Goal: Task Accomplishment & Management: Complete application form

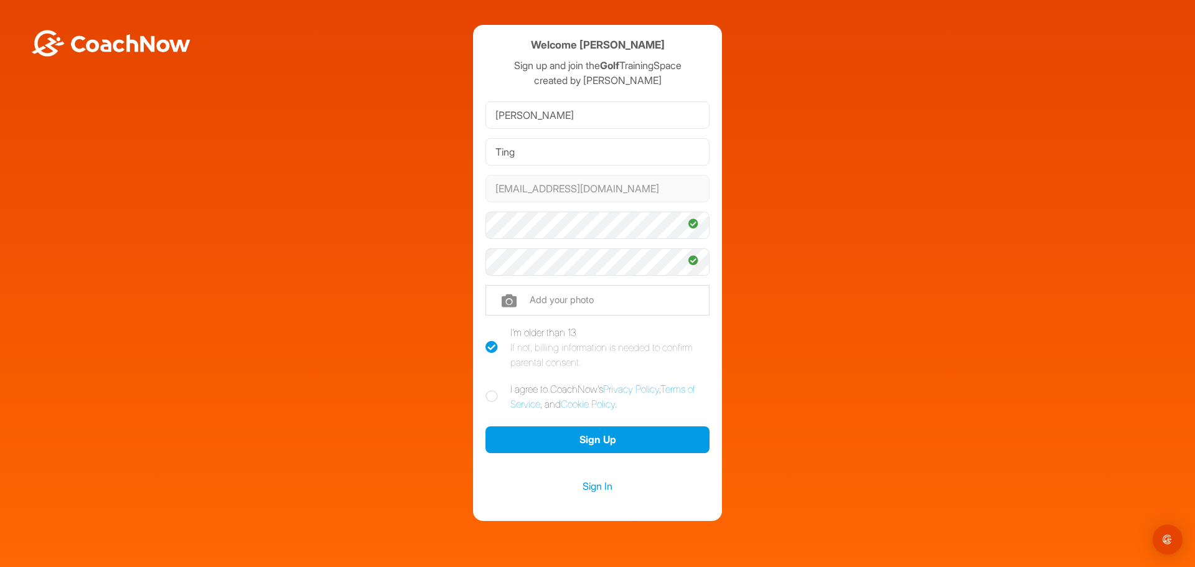
click at [486, 349] on icon at bounding box center [492, 347] width 12 height 12
click at [486, 333] on input "I'm older than 13 If not, billing information is needed to confirm parental con…" at bounding box center [490, 329] width 8 height 8
checkbox input "false"
click at [487, 393] on icon at bounding box center [492, 396] width 12 height 12
click at [487, 390] on input "I agree to CoachNow's Privacy Policy , Terms of Service , and Cookie Policy ." at bounding box center [490, 386] width 8 height 8
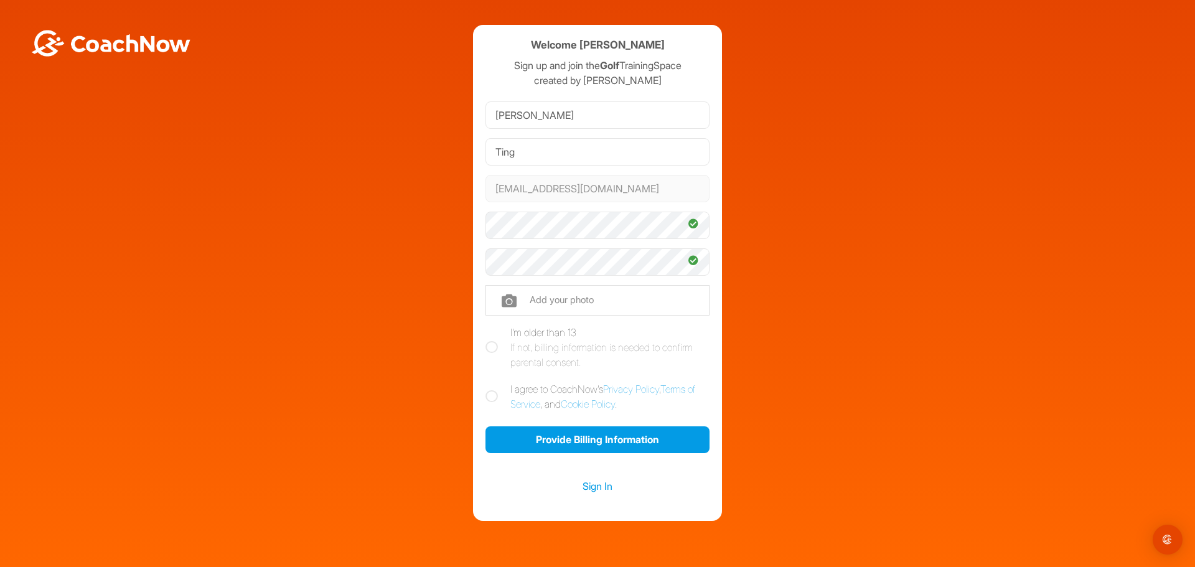
checkbox input "true"
click at [593, 437] on button "Provide Billing Information" at bounding box center [598, 439] width 224 height 27
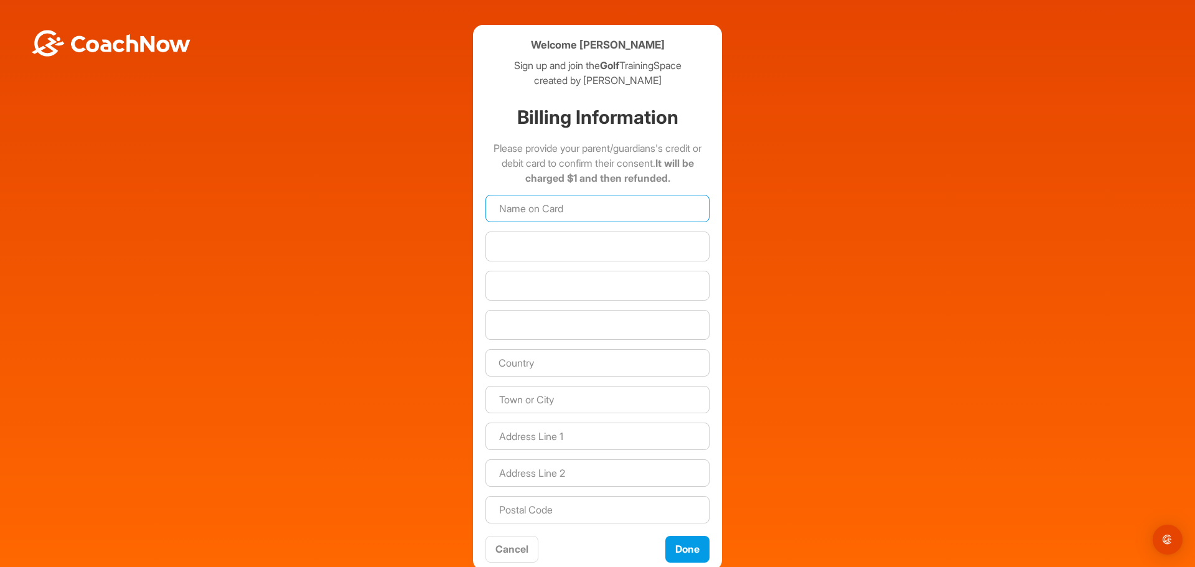
click at [540, 206] on input at bounding box center [598, 208] width 224 height 27
type input "[CREDIT_CARD_NUMBER]"
click at [548, 253] on div at bounding box center [598, 247] width 224 height 30
click at [547, 208] on input "[CREDIT_CARD_NUMBER]" at bounding box center [598, 208] width 224 height 27
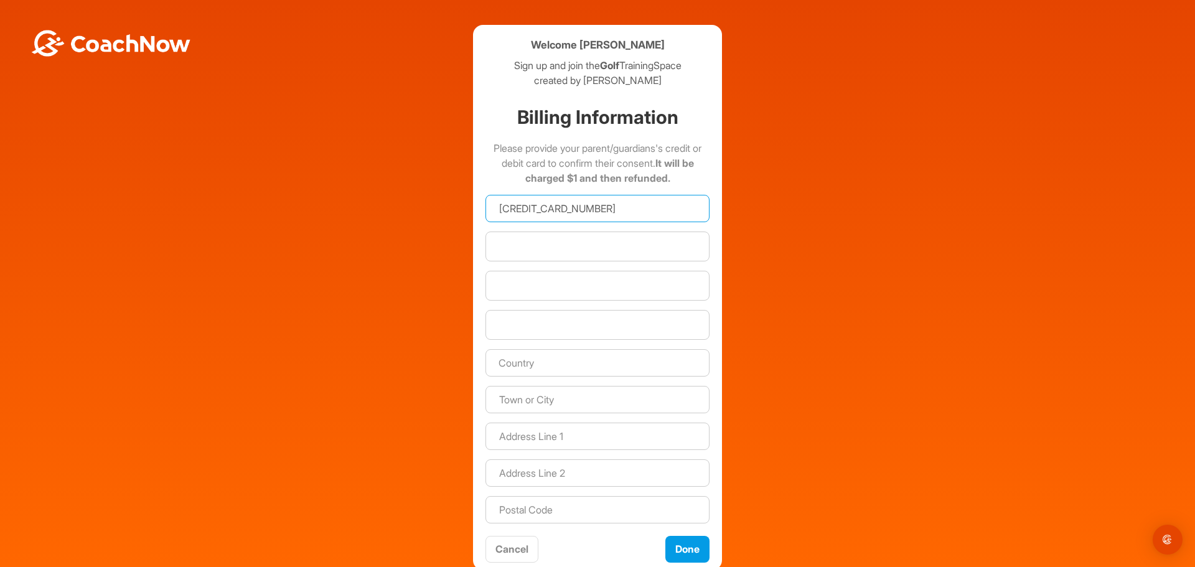
click at [547, 208] on input "[CREDIT_CARD_NUMBER]" at bounding box center [598, 208] width 224 height 27
click at [553, 240] on div at bounding box center [598, 247] width 224 height 30
click at [538, 215] on input at bounding box center [598, 208] width 224 height 27
click at [544, 212] on input at bounding box center [598, 208] width 224 height 27
type input "Janice Ting"
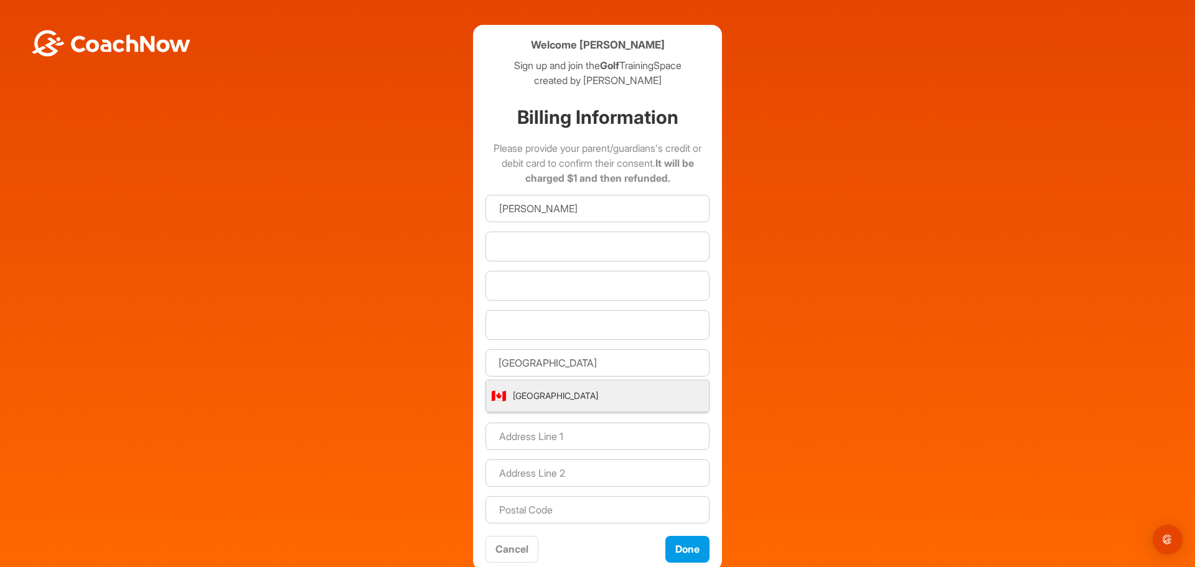
type input "Canada"
click at [537, 398] on li "🇨🇦 Canada" at bounding box center [597, 395] width 223 height 31
click at [537, 408] on input at bounding box center [598, 399] width 224 height 27
type input "TSAWWASSEN"
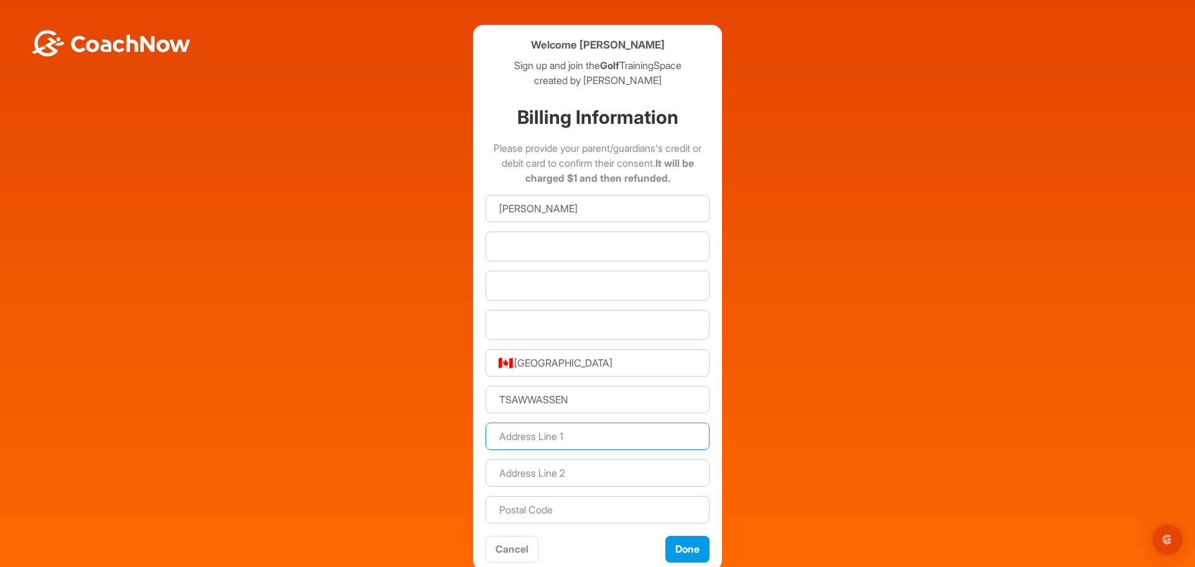
type input "4751 Blue Heron Way"
type input "V4M0A8"
click at [675, 555] on button "Done" at bounding box center [687, 549] width 44 height 27
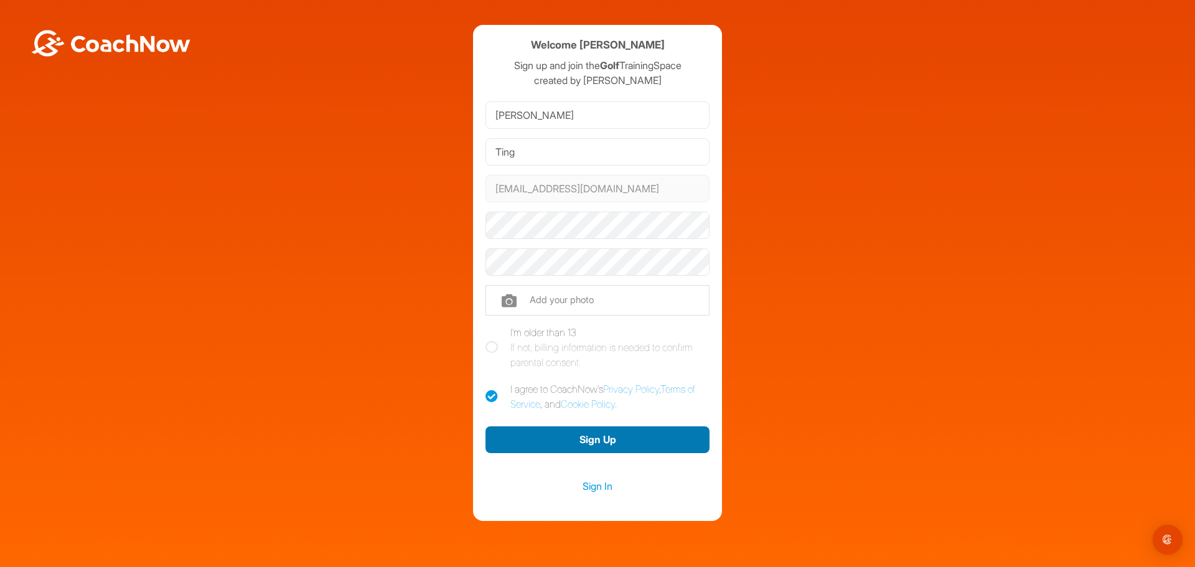
click at [584, 435] on button "Sign Up" at bounding box center [598, 439] width 224 height 27
